Goal: Task Accomplishment & Management: Manage account settings

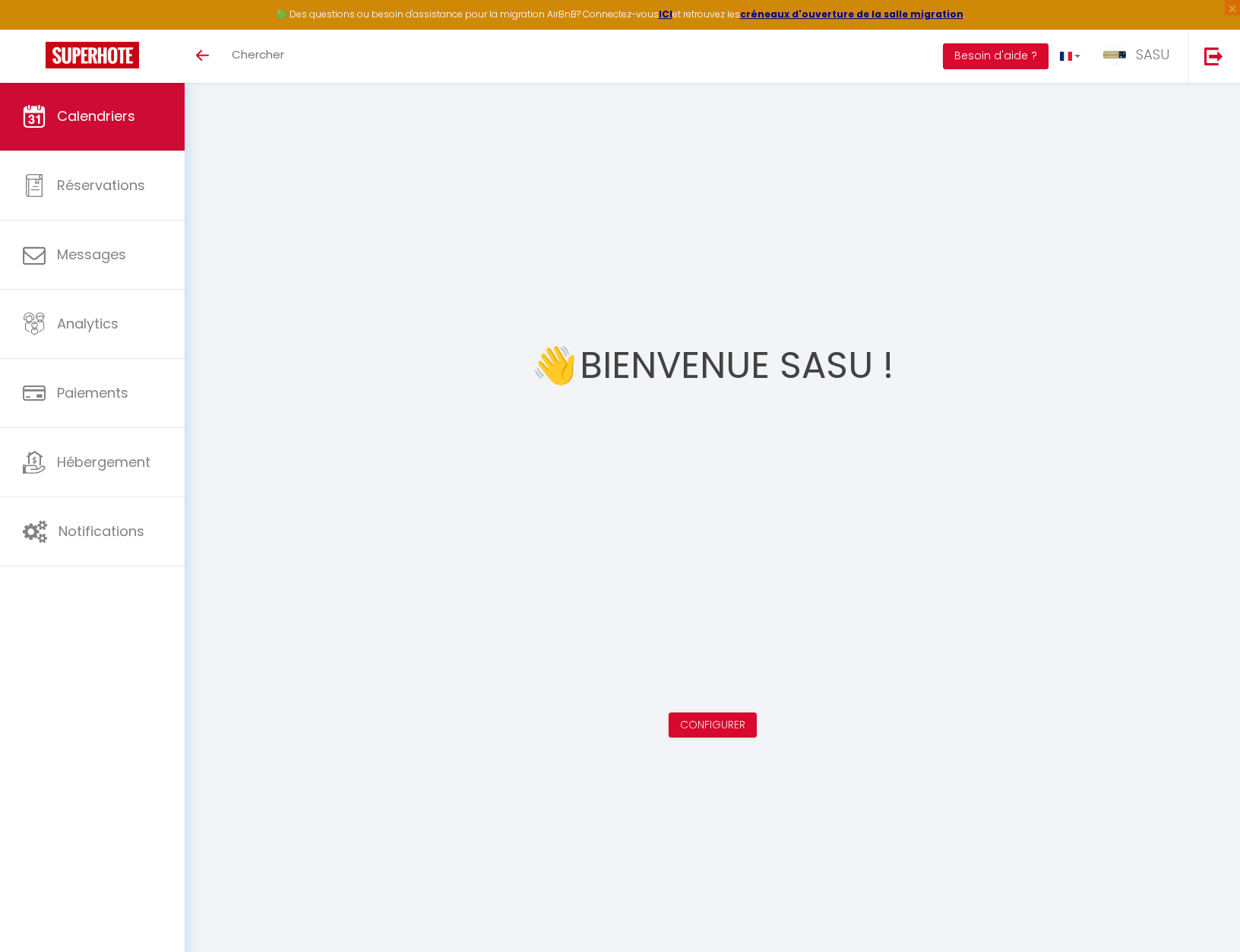
click at [83, 117] on span "Calendriers" at bounding box center [95, 116] width 78 height 19
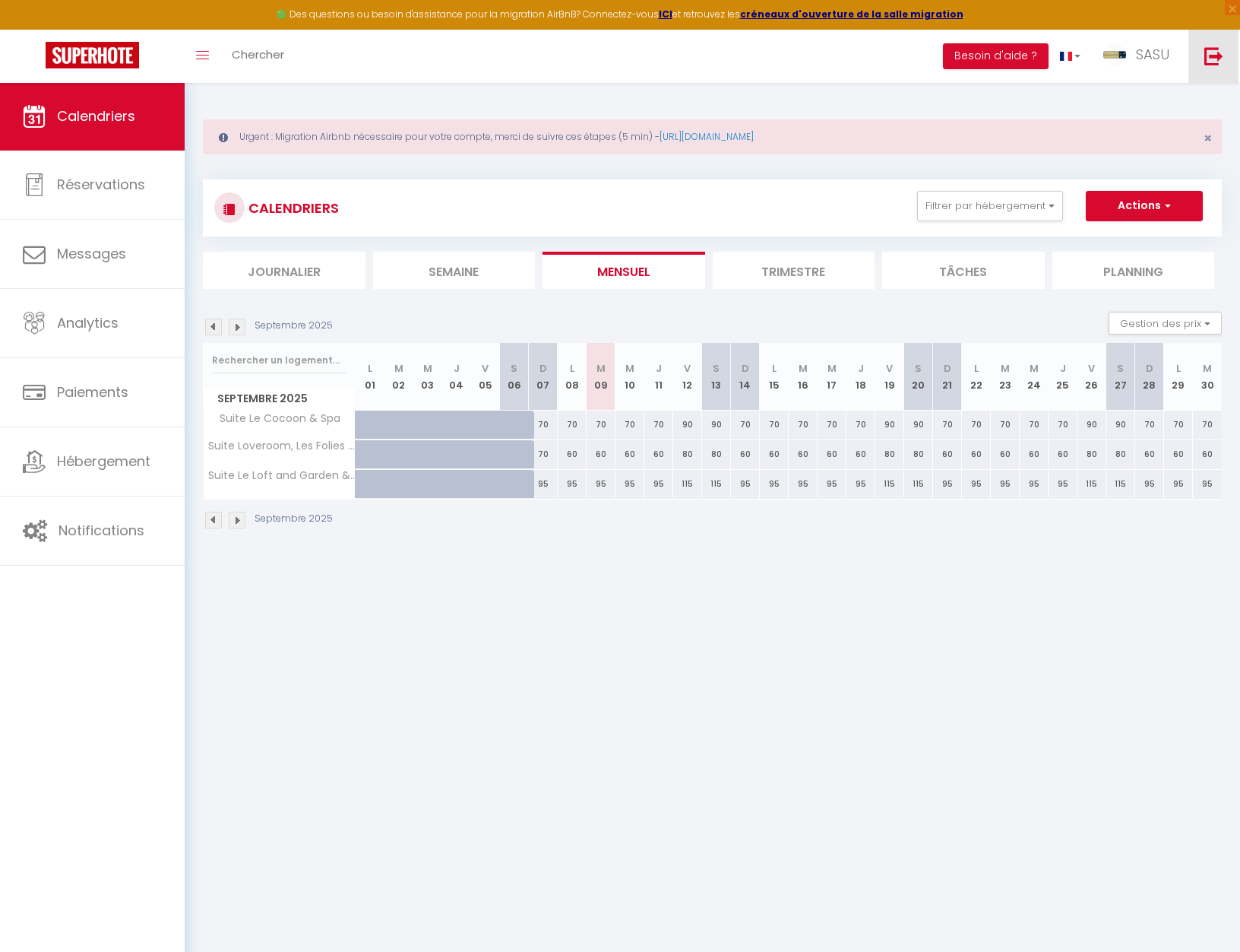
click at [1218, 77] on link at bounding box center [1213, 56] width 50 height 53
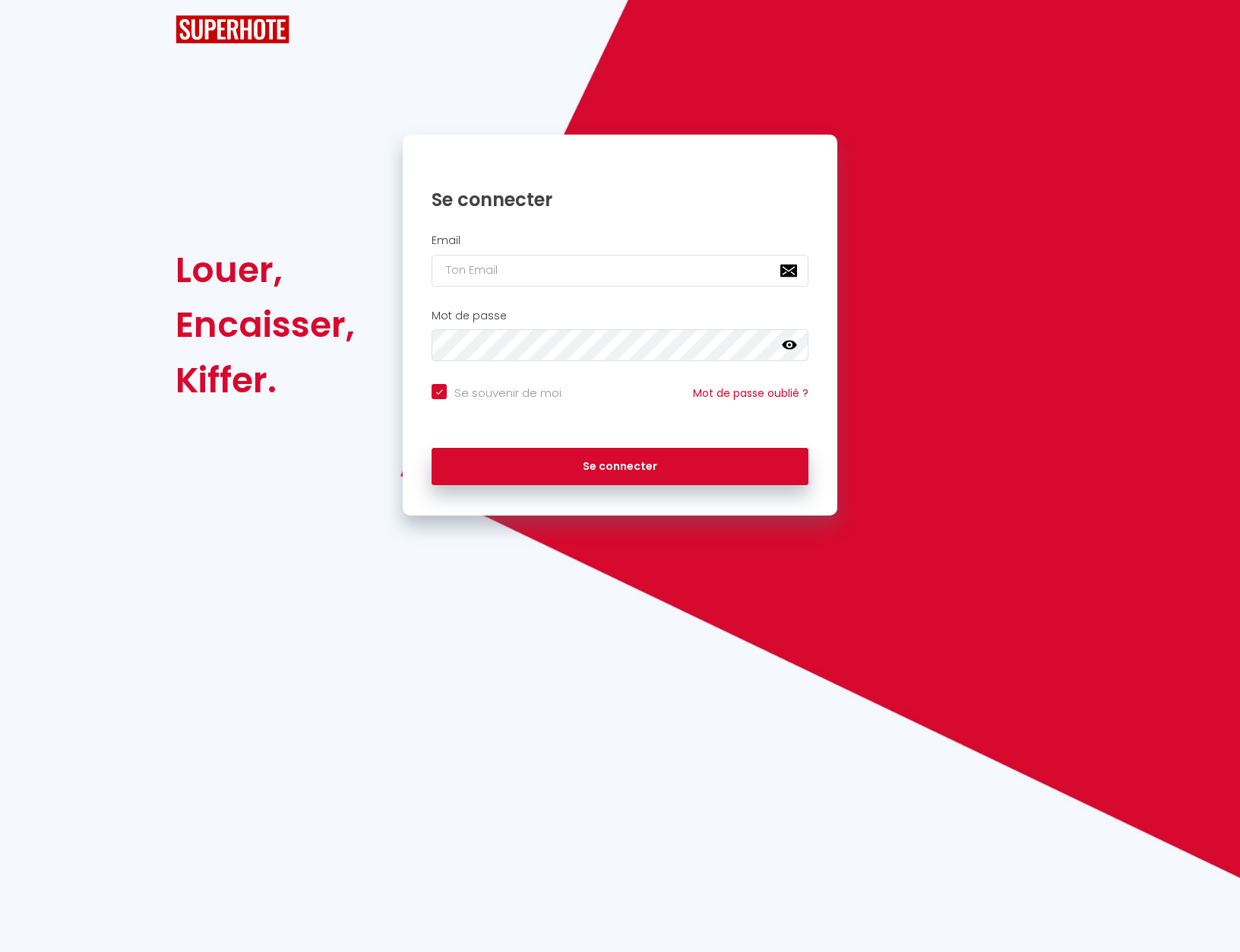
checkbox input "true"
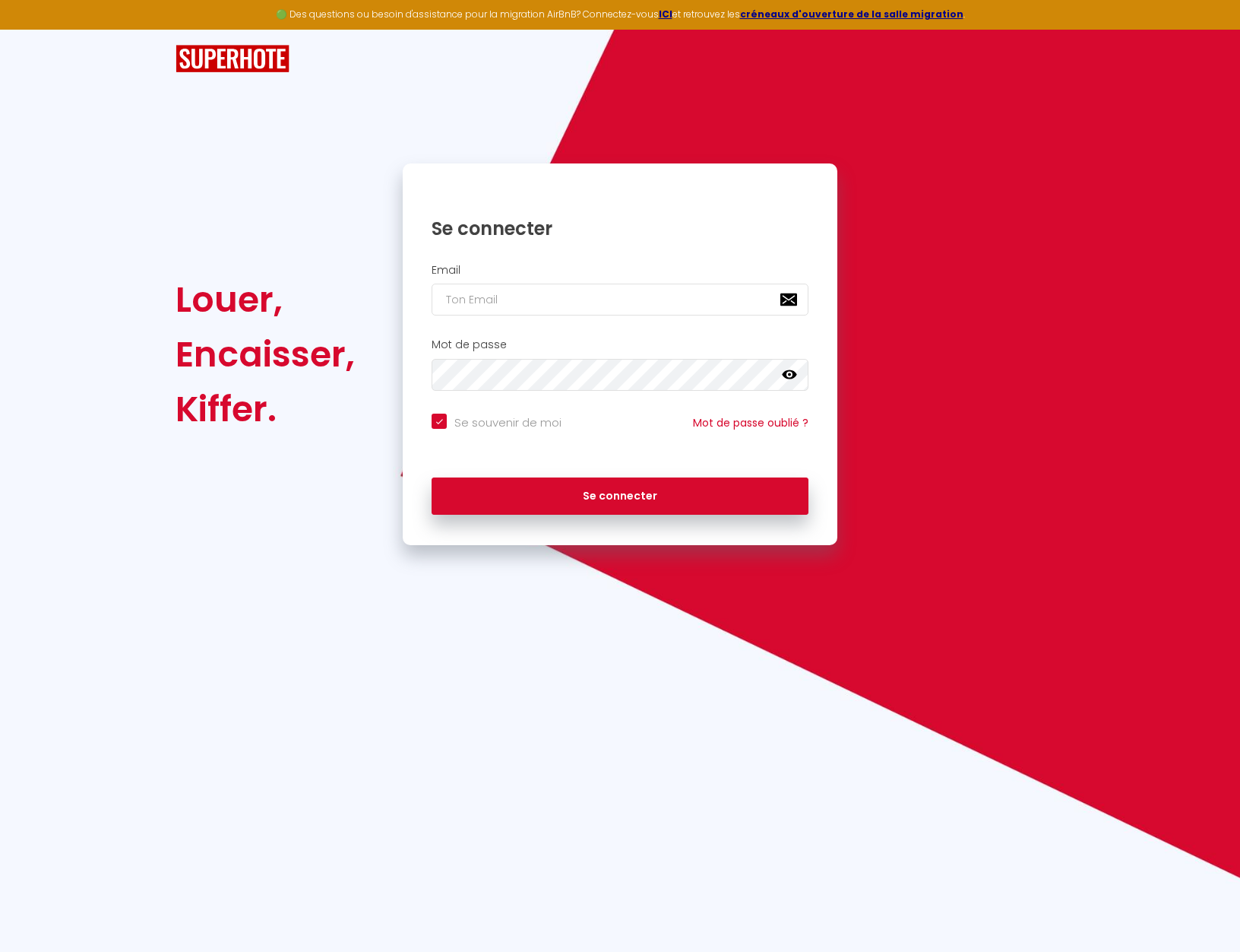
type input "a"
checkbox input "true"
type input "an"
checkbox input "true"
type input "ant"
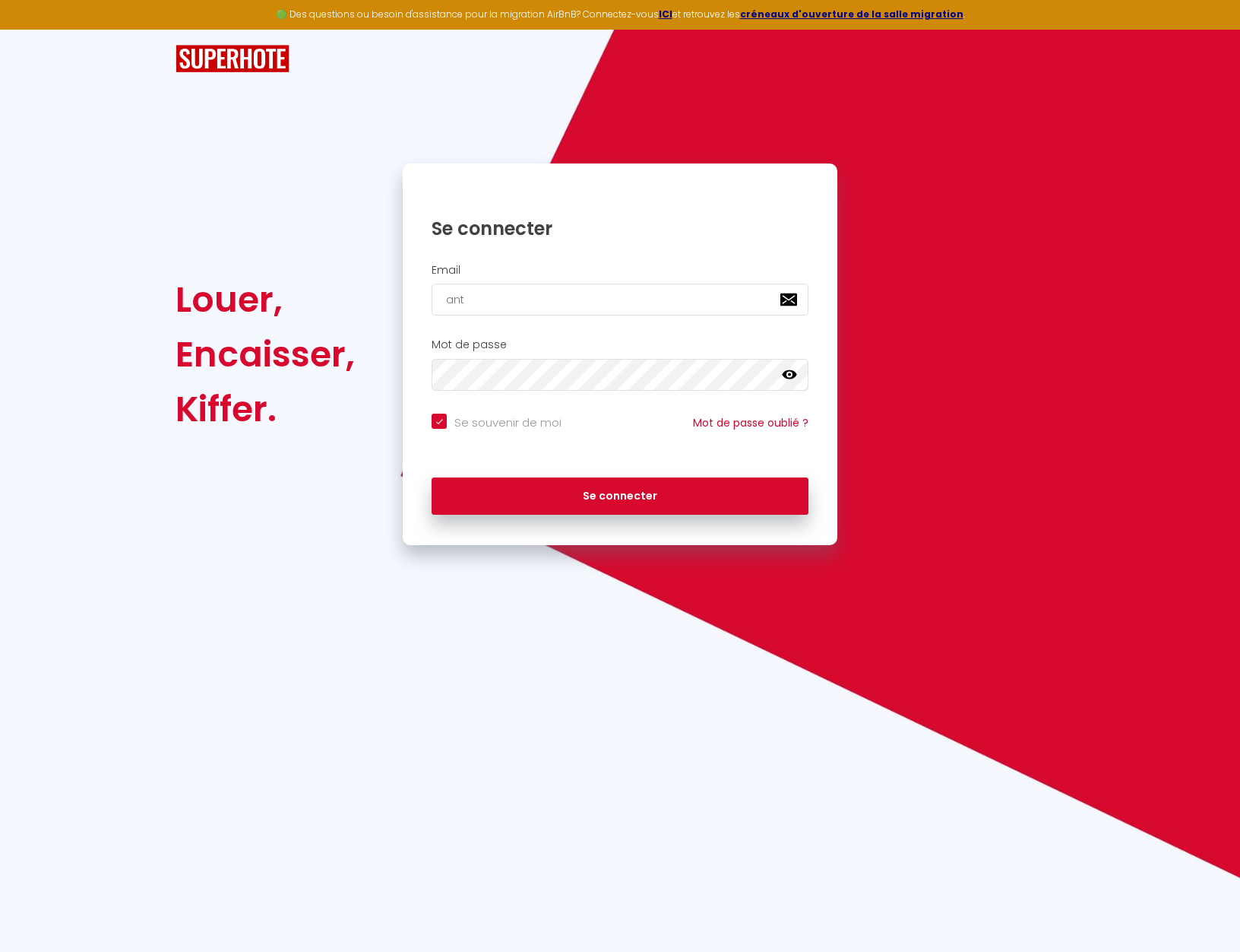
checkbox input "true"
type input "anto"
checkbox input "true"
type input "antoi"
checkbox input "true"
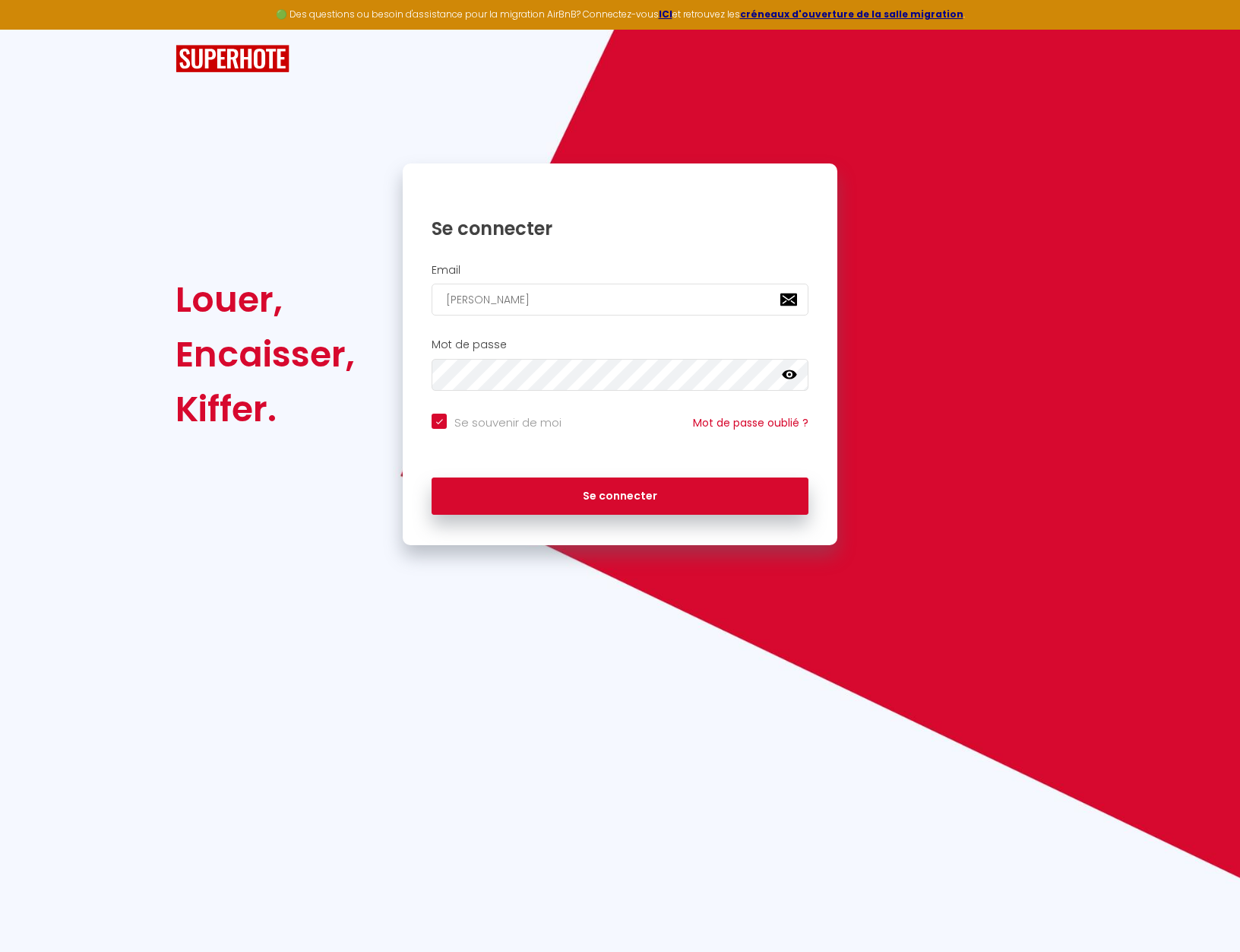
type input "antoin"
checkbox input "true"
type input "antoine"
checkbox input "true"
type input "[PERSON_NAME][EMAIL_ADDRESS][DOMAIN_NAME]"
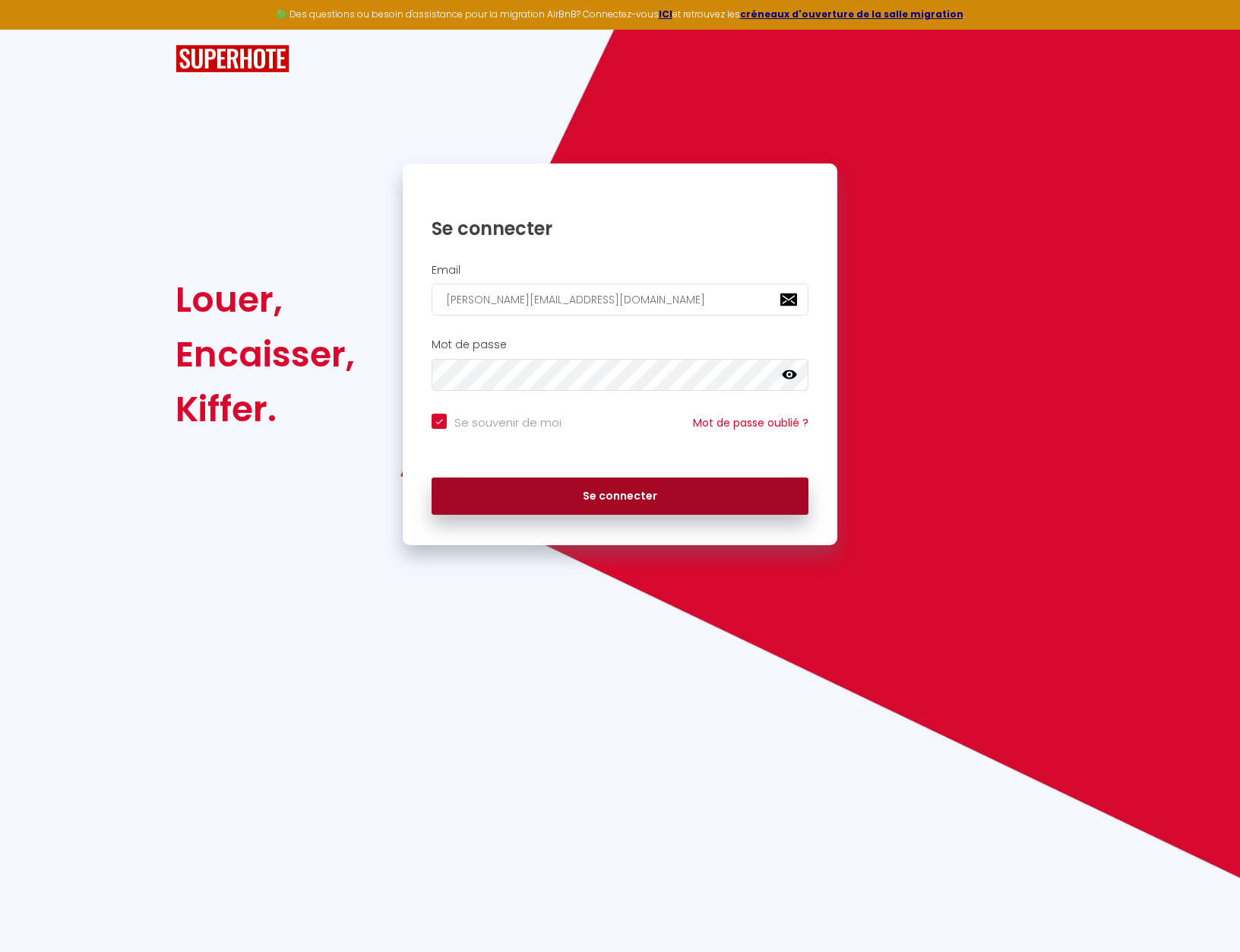
click at [629, 492] on button "Se connecter" at bounding box center [620, 496] width 377 height 38
checkbox input "true"
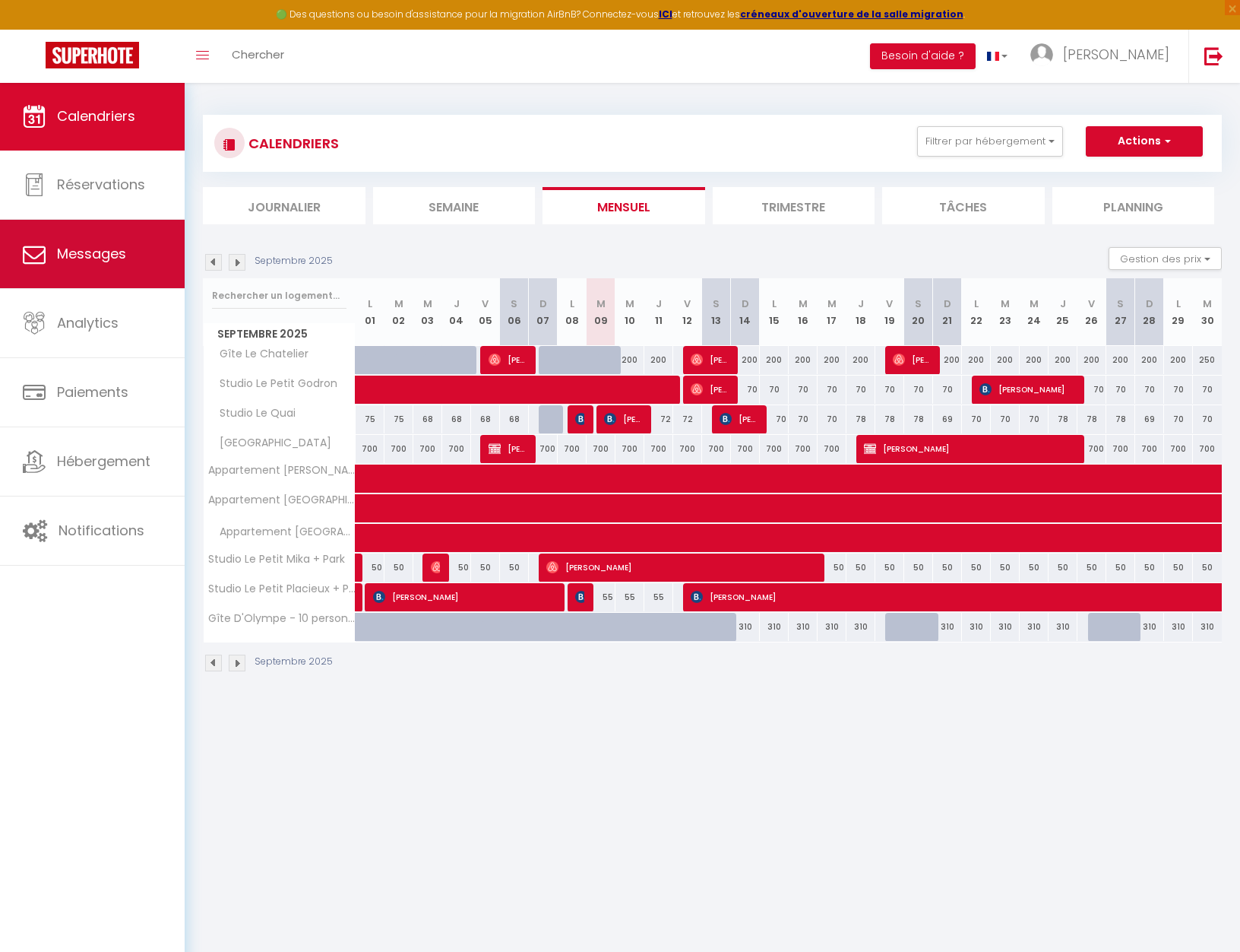
click at [107, 266] on link "Messages" at bounding box center [92, 254] width 185 height 69
select select "message"
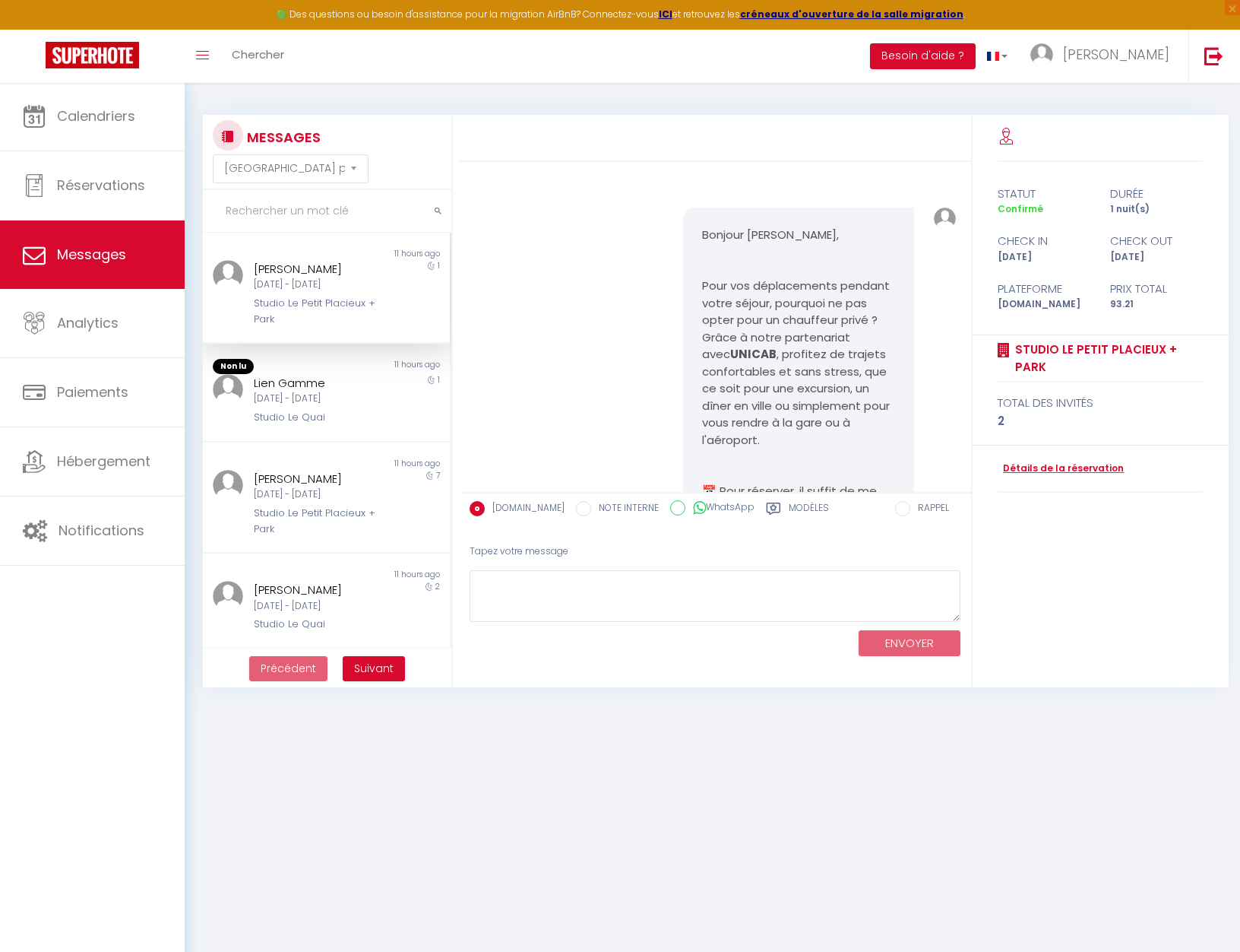
scroll to position [2822, 0]
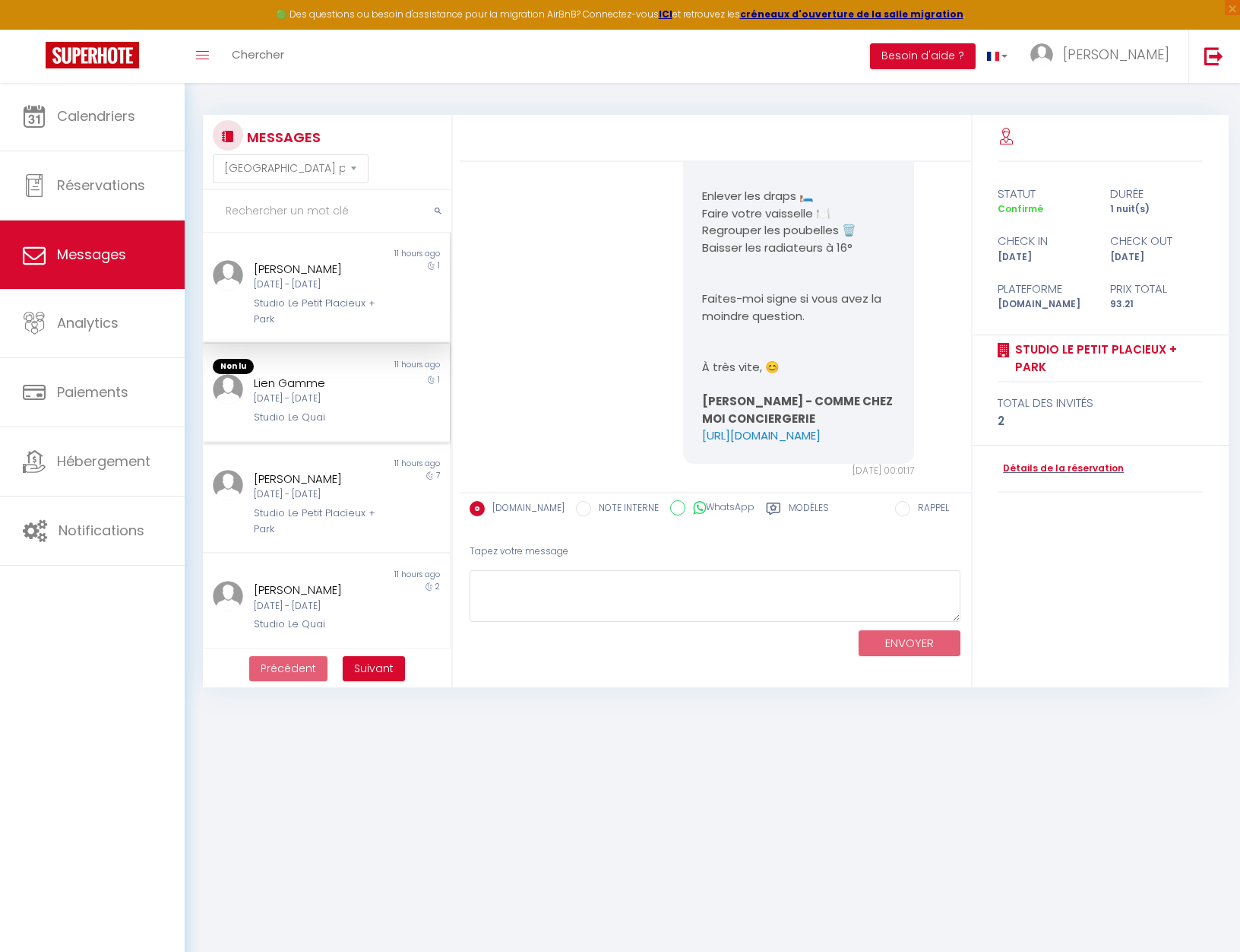
click at [398, 383] on div "1" at bounding box center [420, 400] width 62 height 52
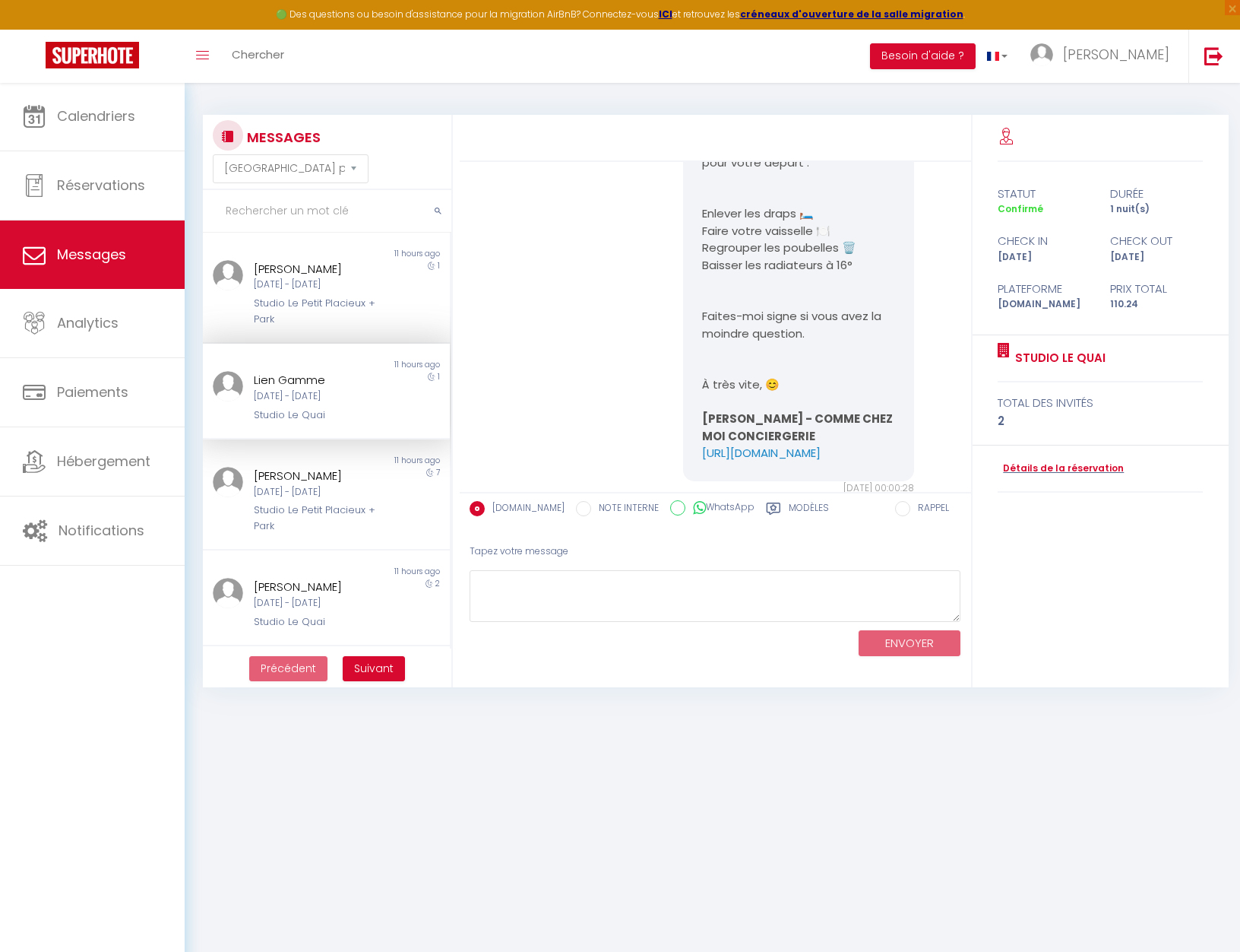
scroll to position [5473, 0]
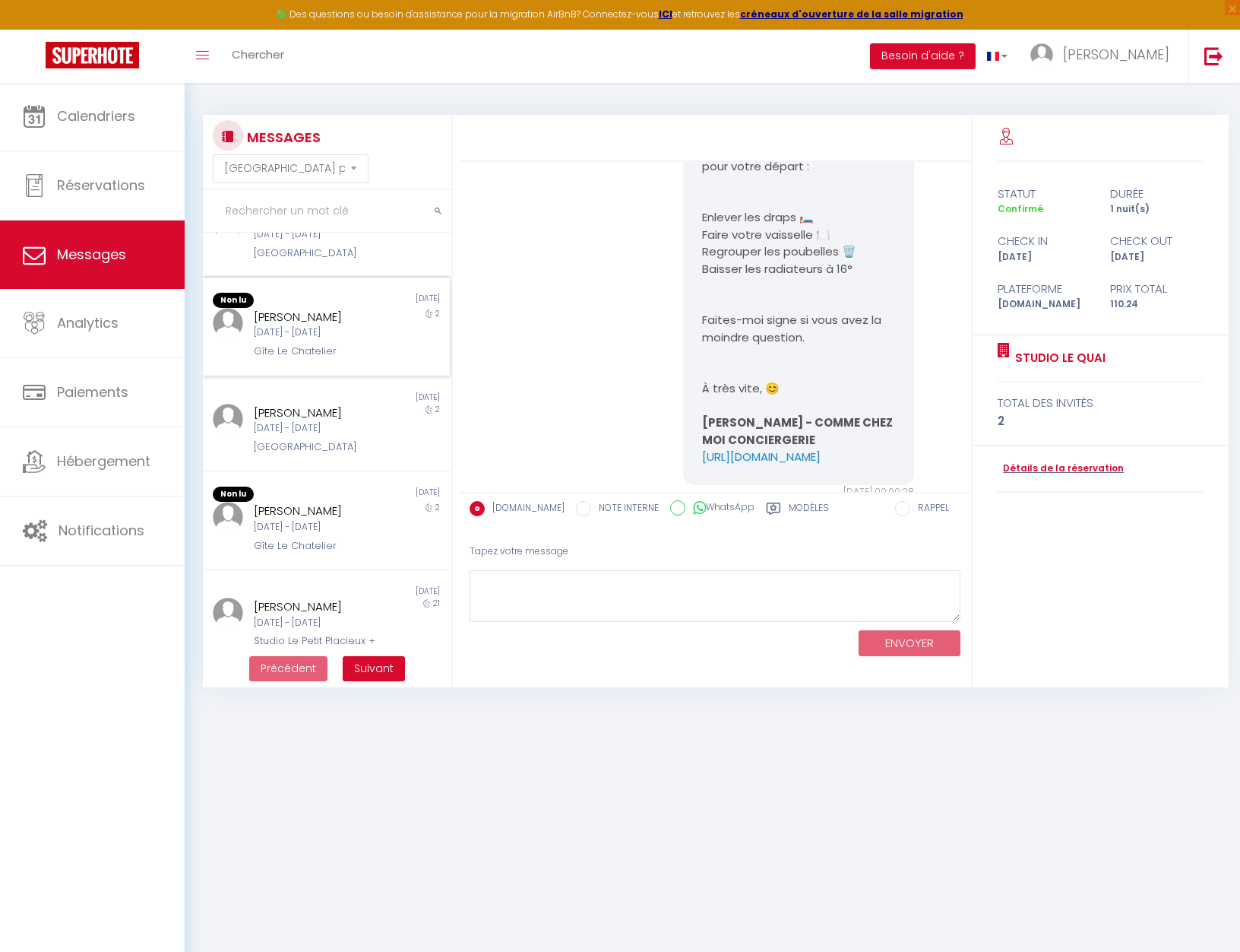
click at [334, 325] on div "Ven 05 Sep - Dim 07 Sep" at bounding box center [316, 332] width 124 height 15
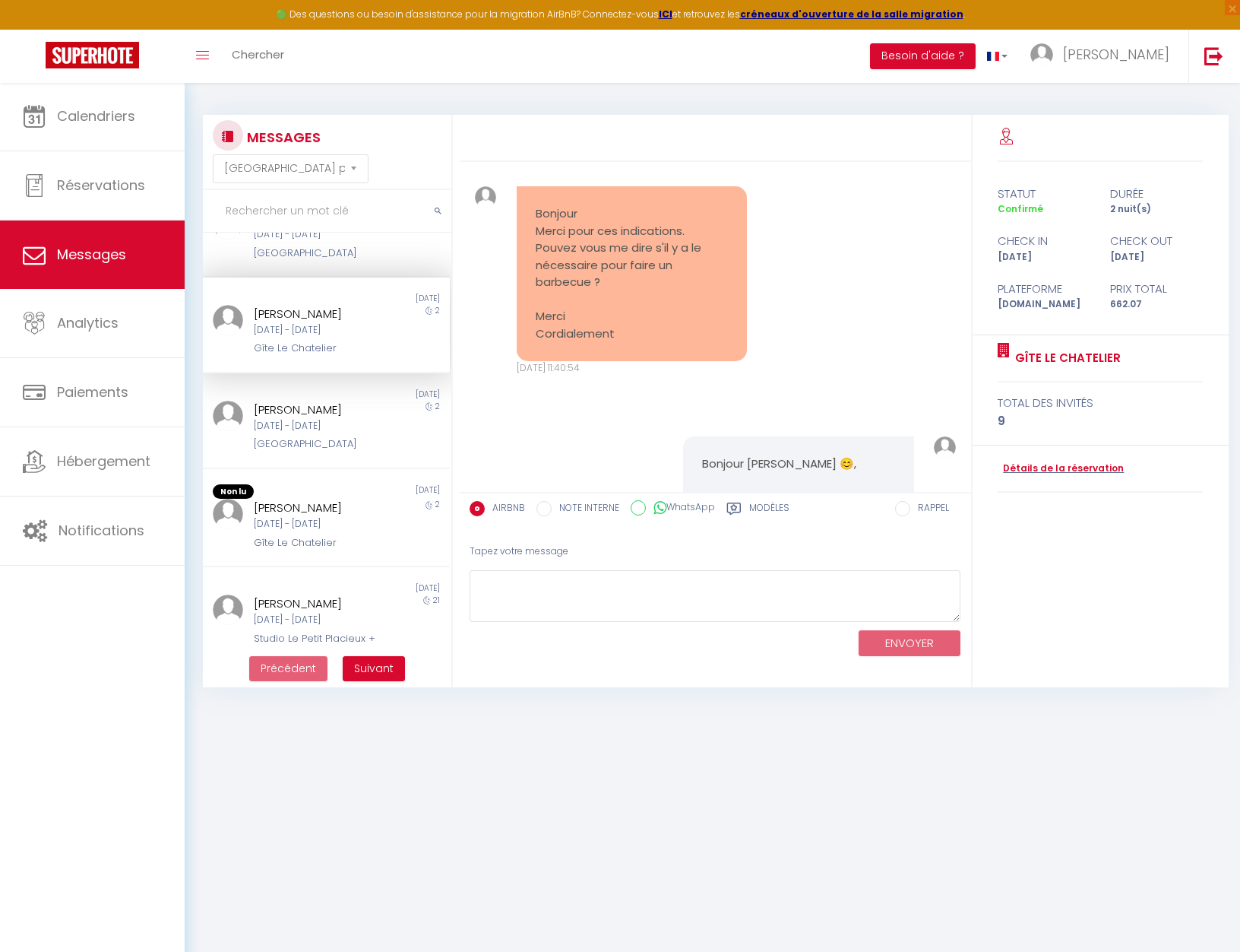
scroll to position [578, 0]
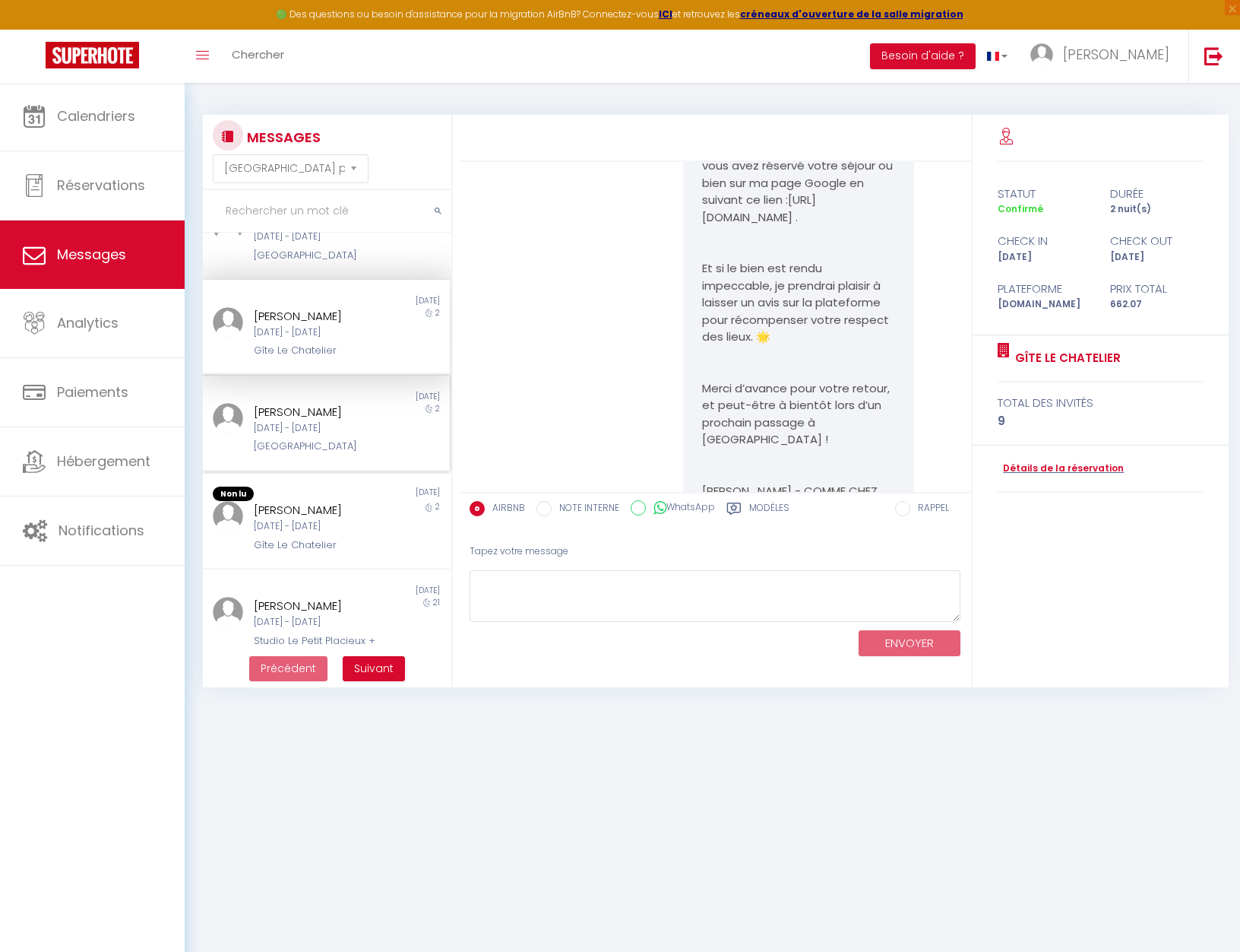
drag, startPoint x: 317, startPoint y: 475, endPoint x: 411, endPoint y: 426, distance: 106.0
click at [317, 501] on div "[PERSON_NAME]" at bounding box center [316, 509] width 124 height 18
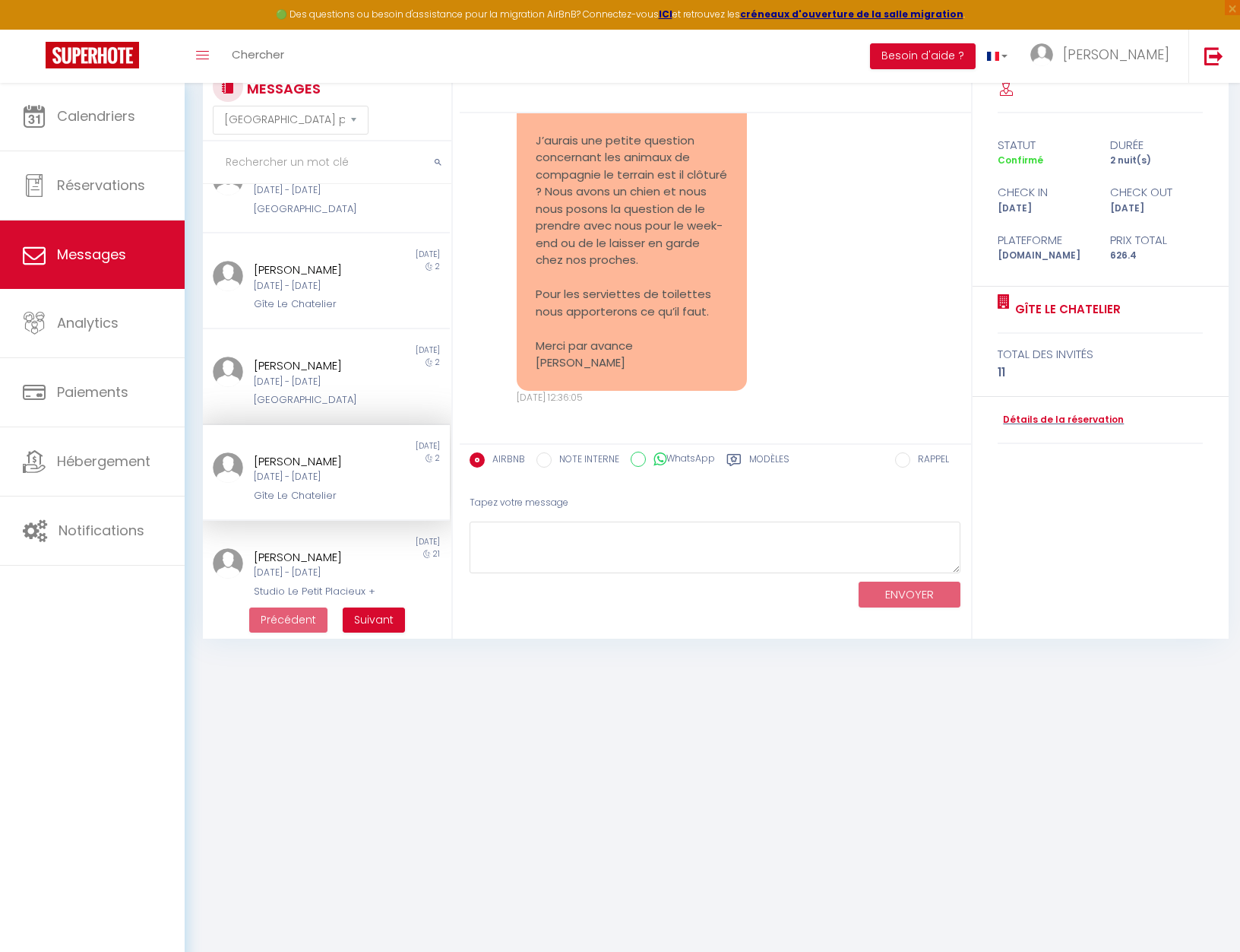
scroll to position [1815, 0]
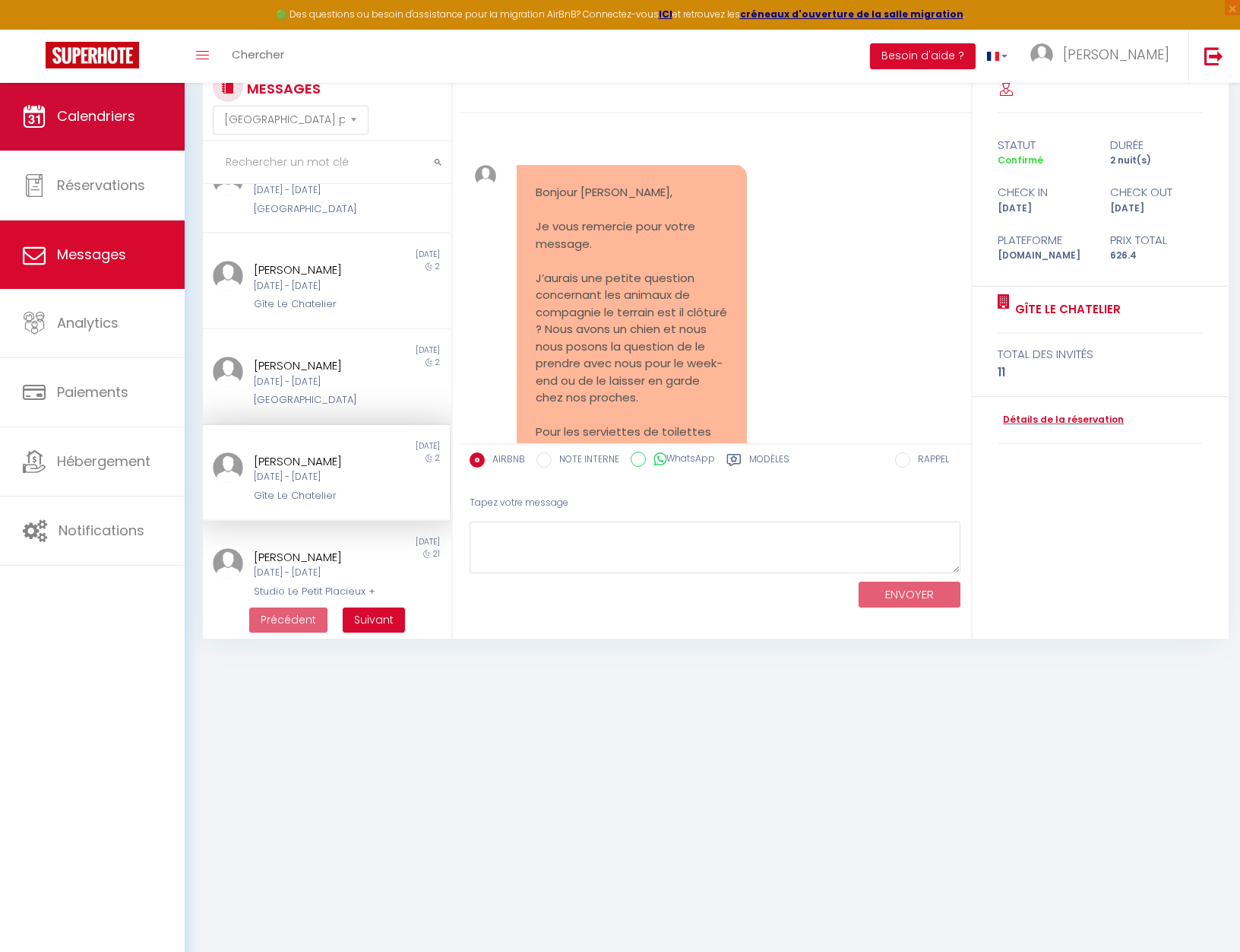
click at [70, 111] on span "Calendriers" at bounding box center [95, 116] width 78 height 19
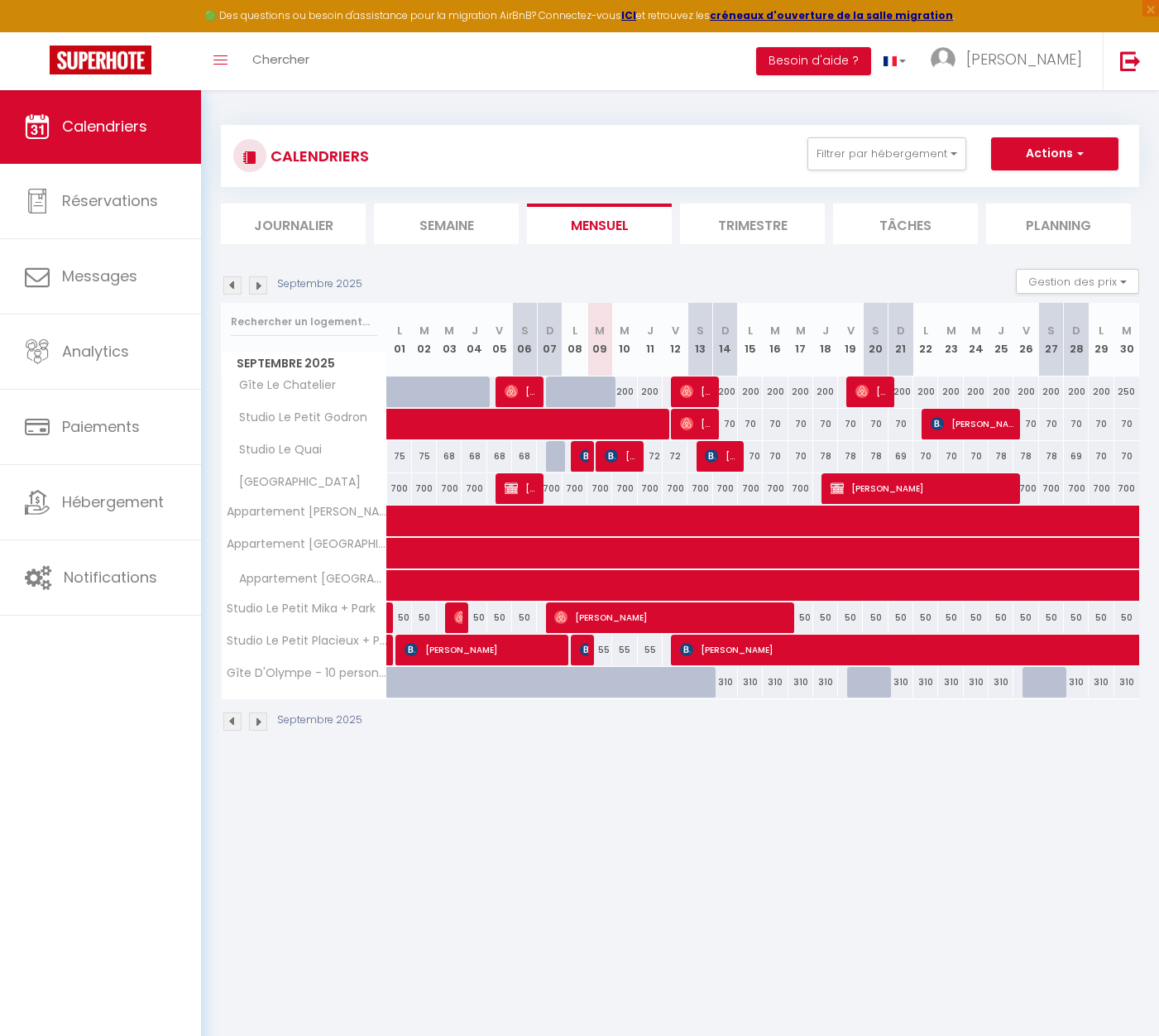
click at [229, 282] on img at bounding box center [232, 285] width 18 height 18
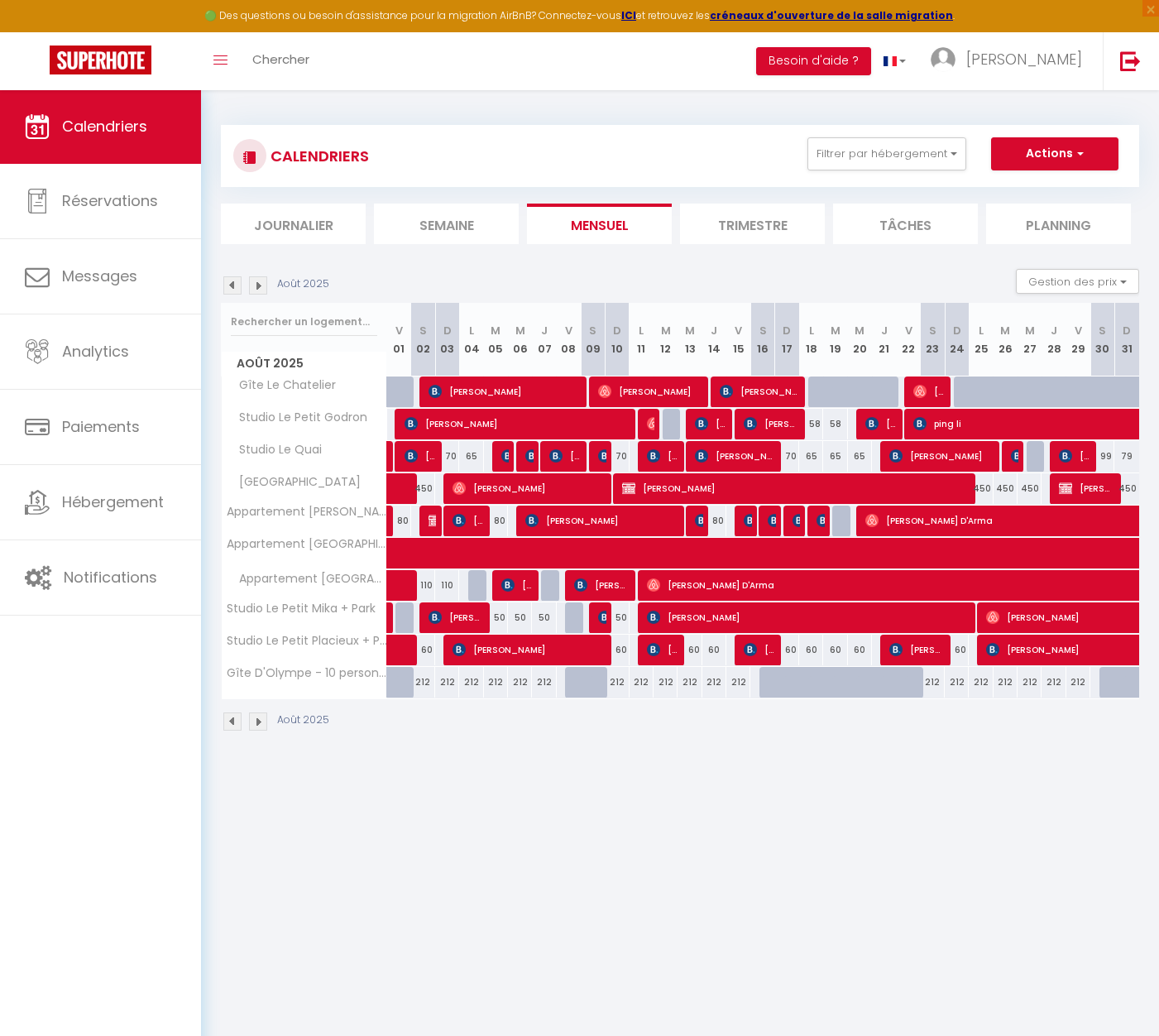
click at [260, 292] on img at bounding box center [257, 285] width 18 height 18
